Goal: Navigation & Orientation: Find specific page/section

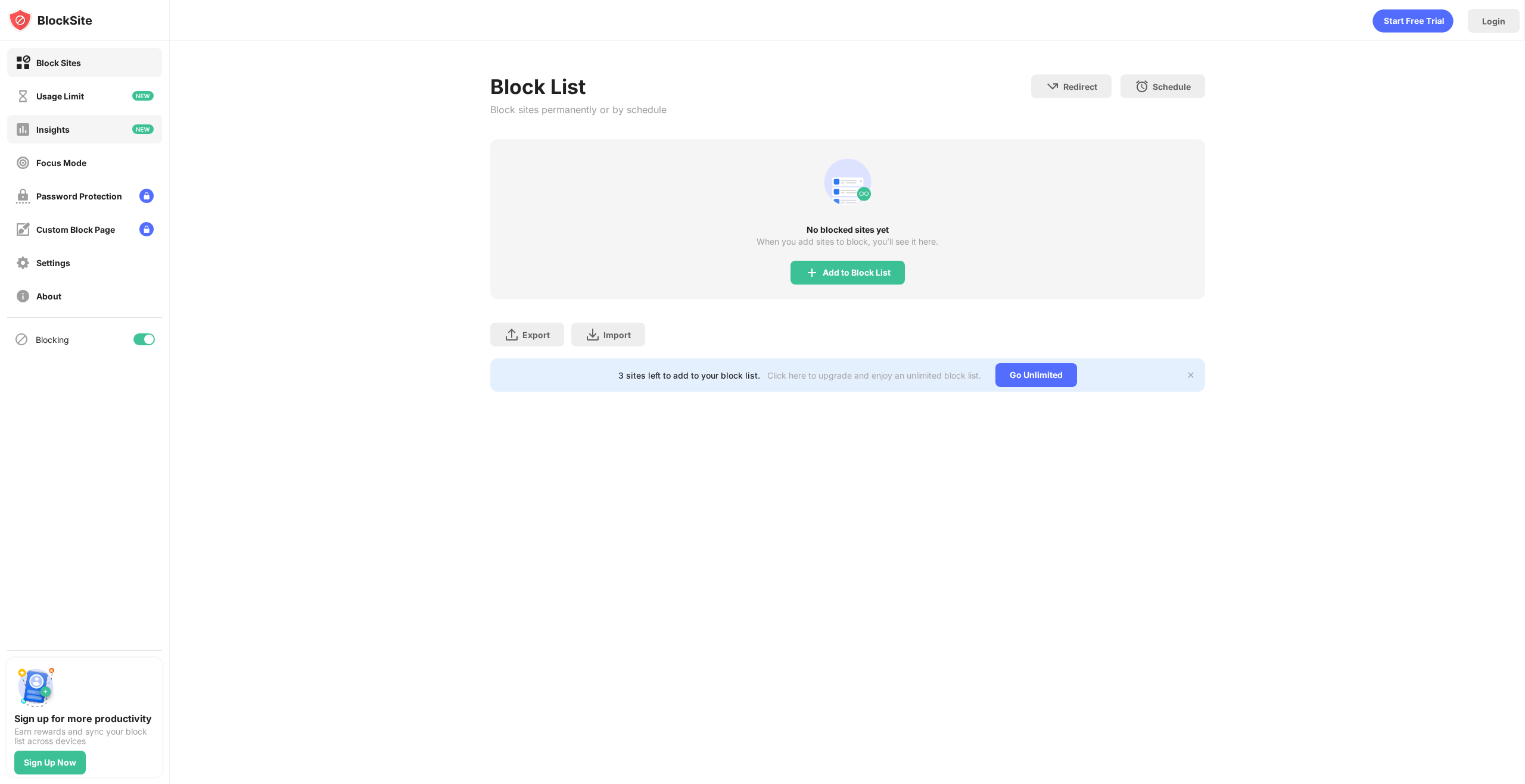
click at [87, 130] on div "Insights" at bounding box center [84, 129] width 155 height 29
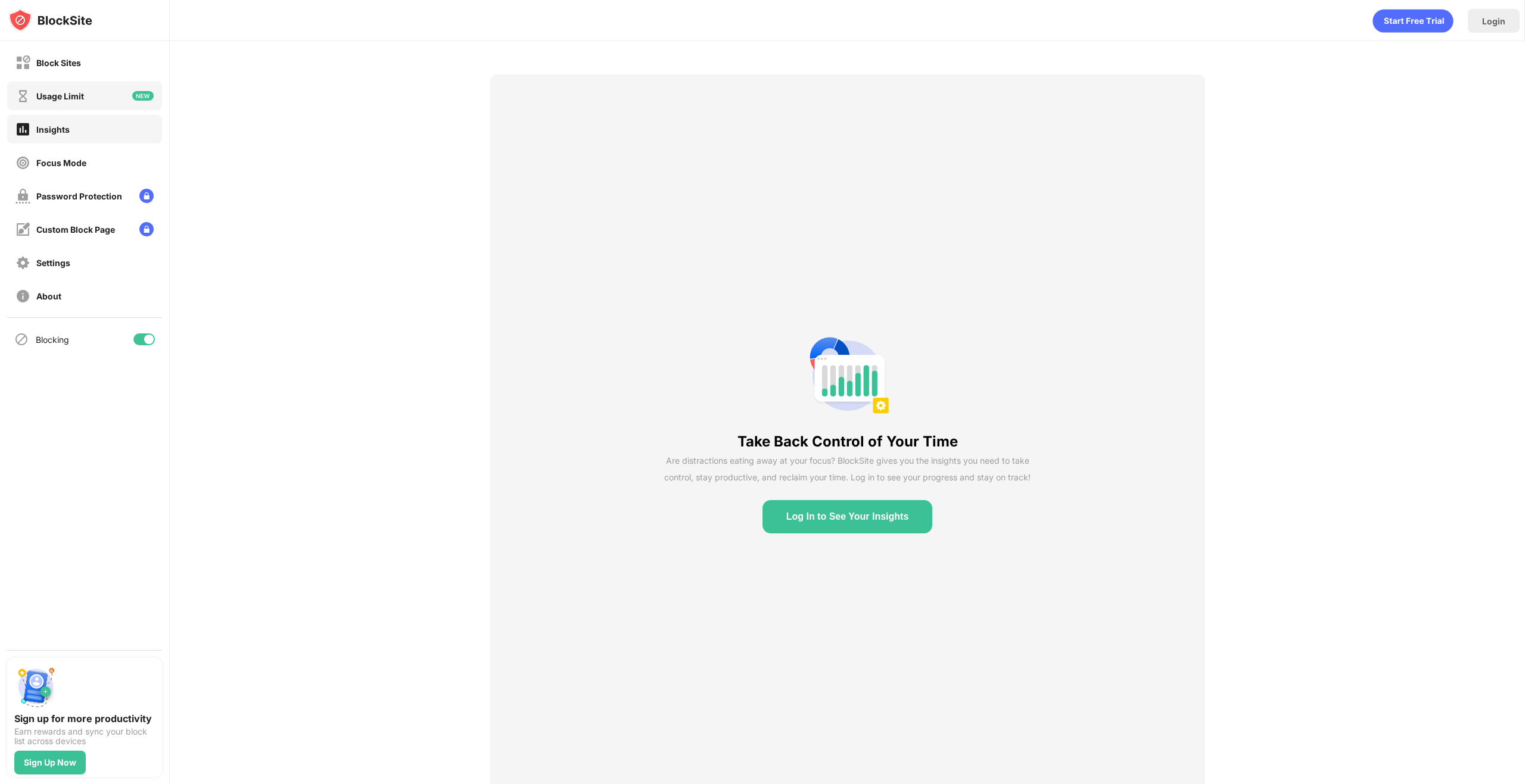
click at [88, 97] on div "Usage Limit" at bounding box center [84, 96] width 155 height 29
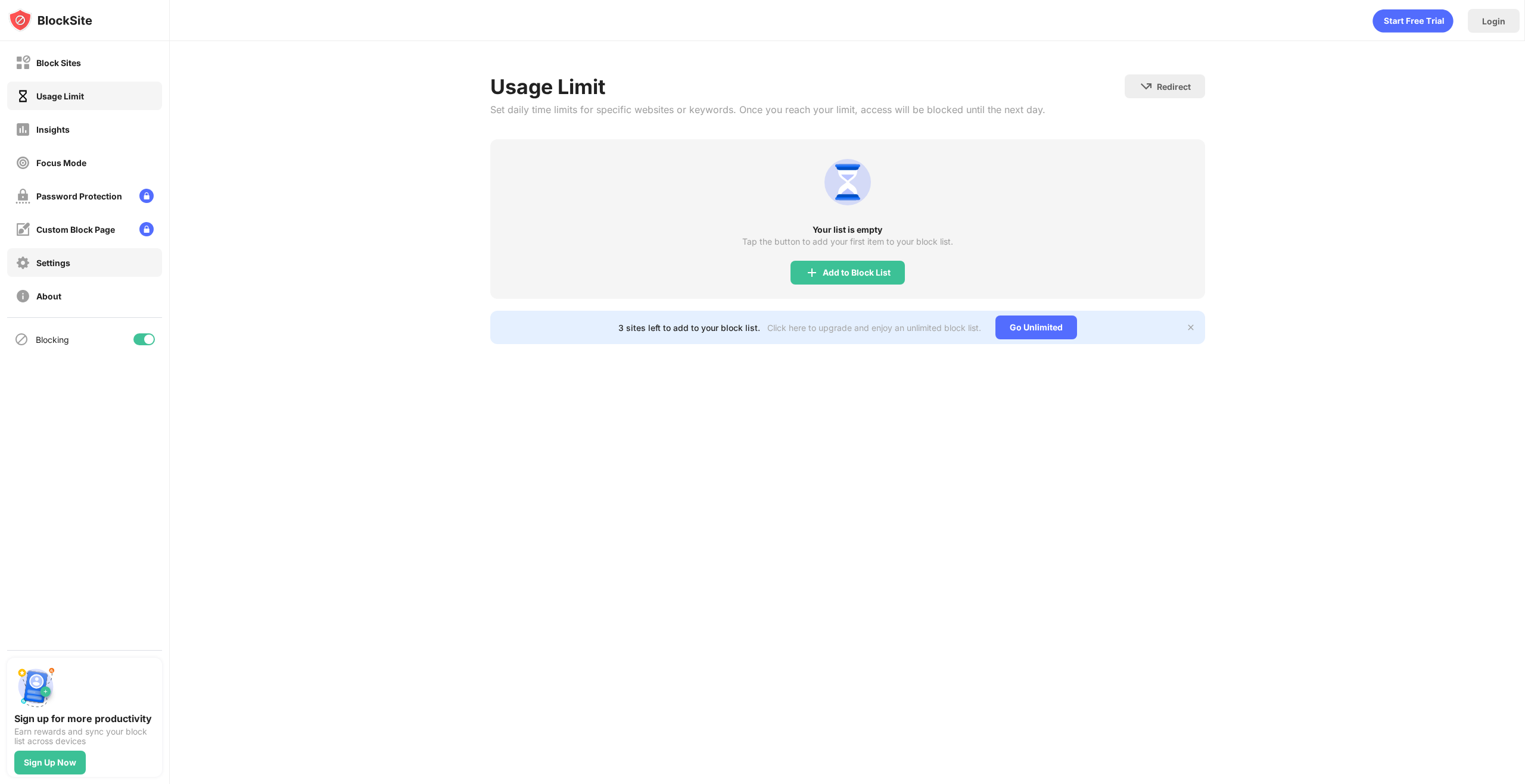
click at [78, 268] on div "Settings" at bounding box center [84, 262] width 155 height 29
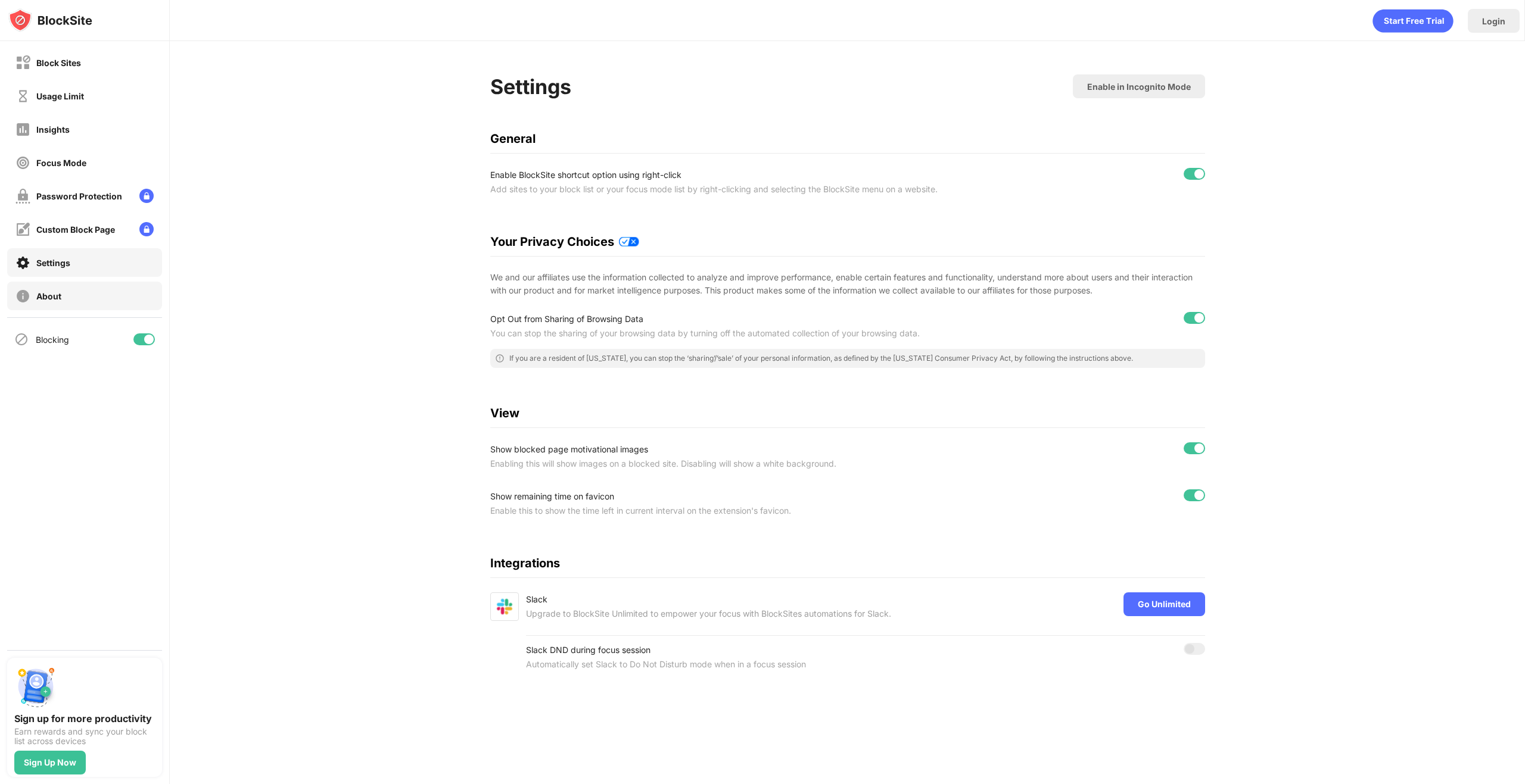
click at [74, 296] on div "About" at bounding box center [84, 296] width 155 height 29
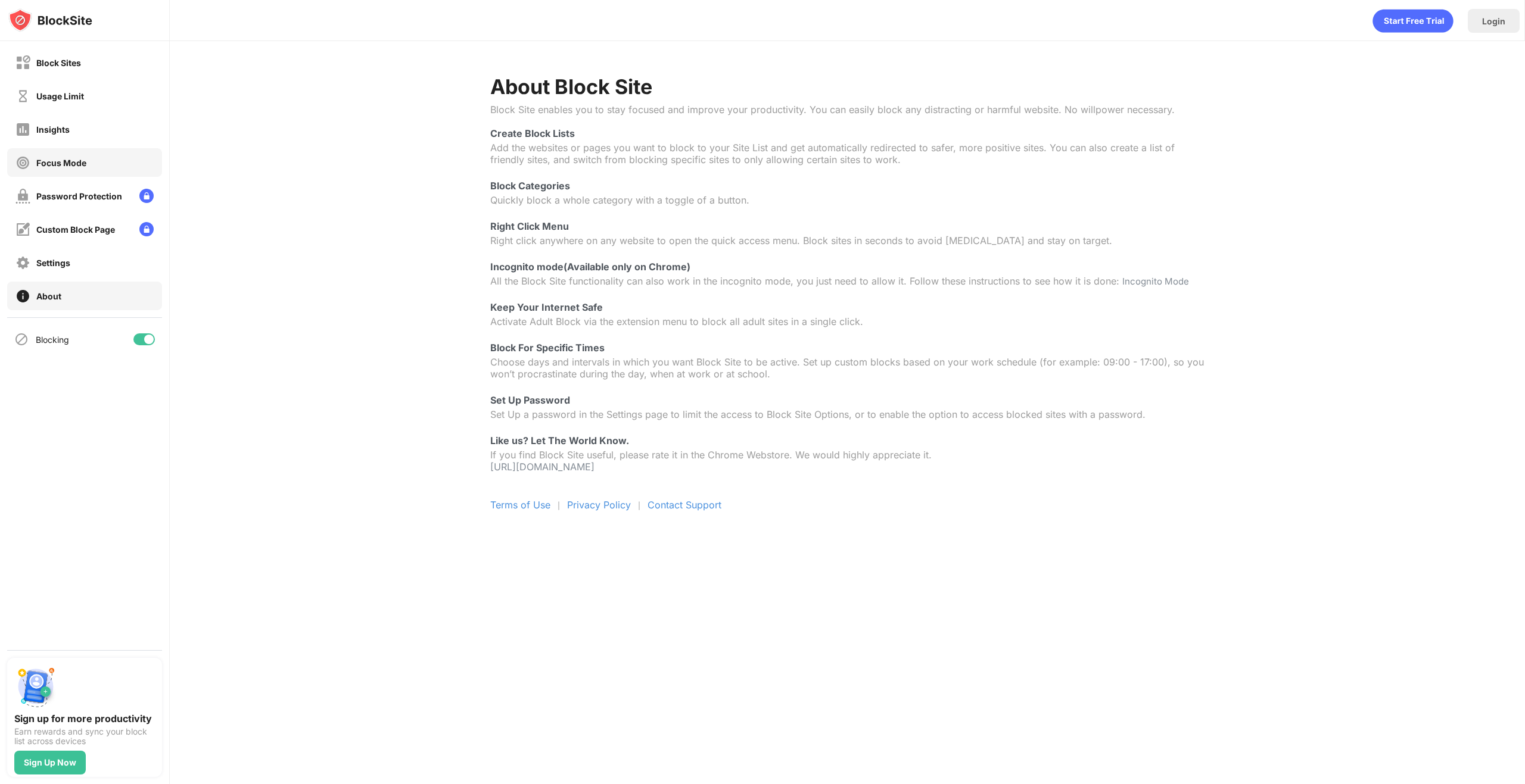
click at [62, 153] on div "Focus Mode" at bounding box center [84, 163] width 155 height 29
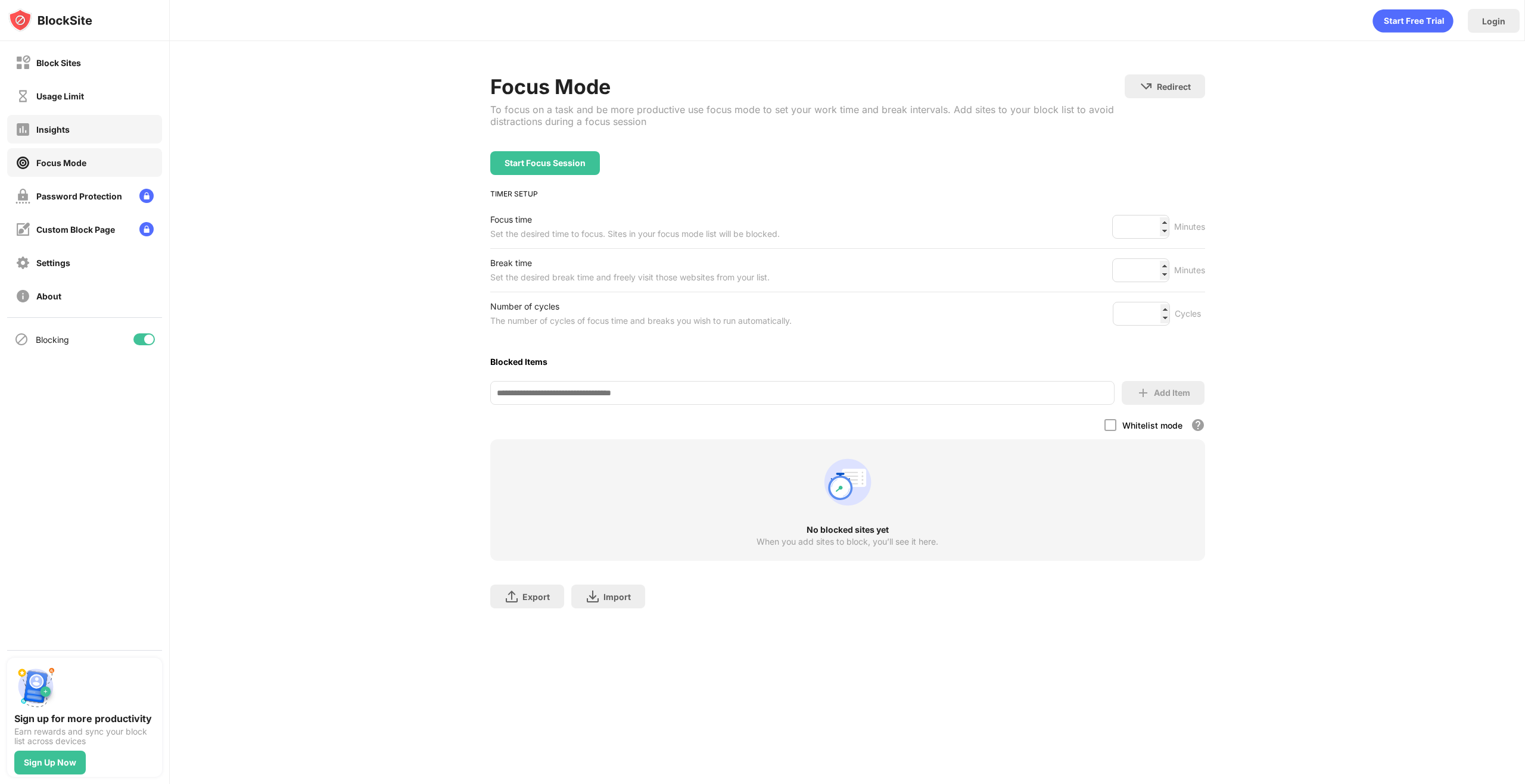
click at [62, 136] on div "Insights" at bounding box center [42, 129] width 54 height 15
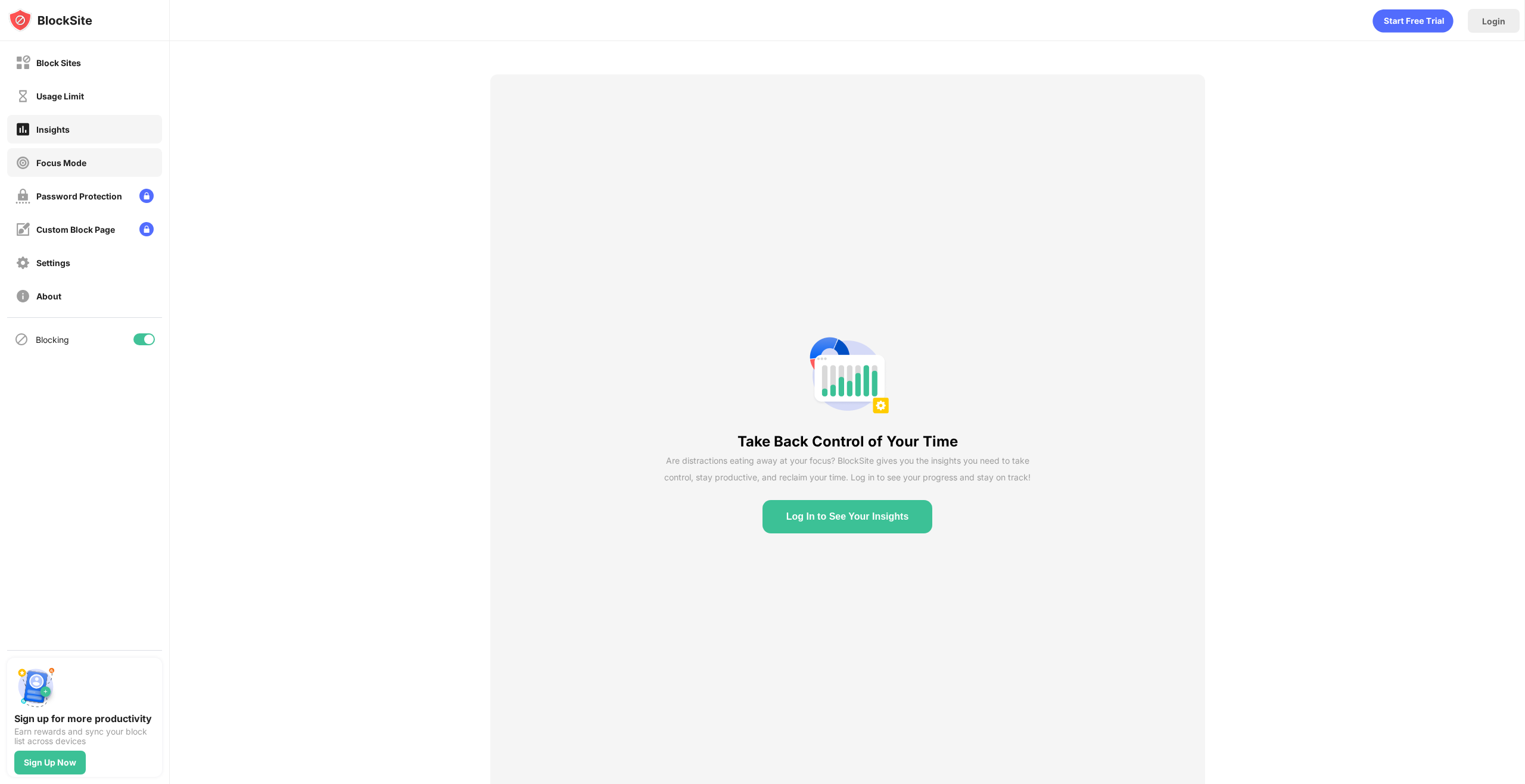
click at [74, 173] on div "Focus Mode" at bounding box center [84, 163] width 155 height 29
